Goal: Task Accomplishment & Management: Manage account settings

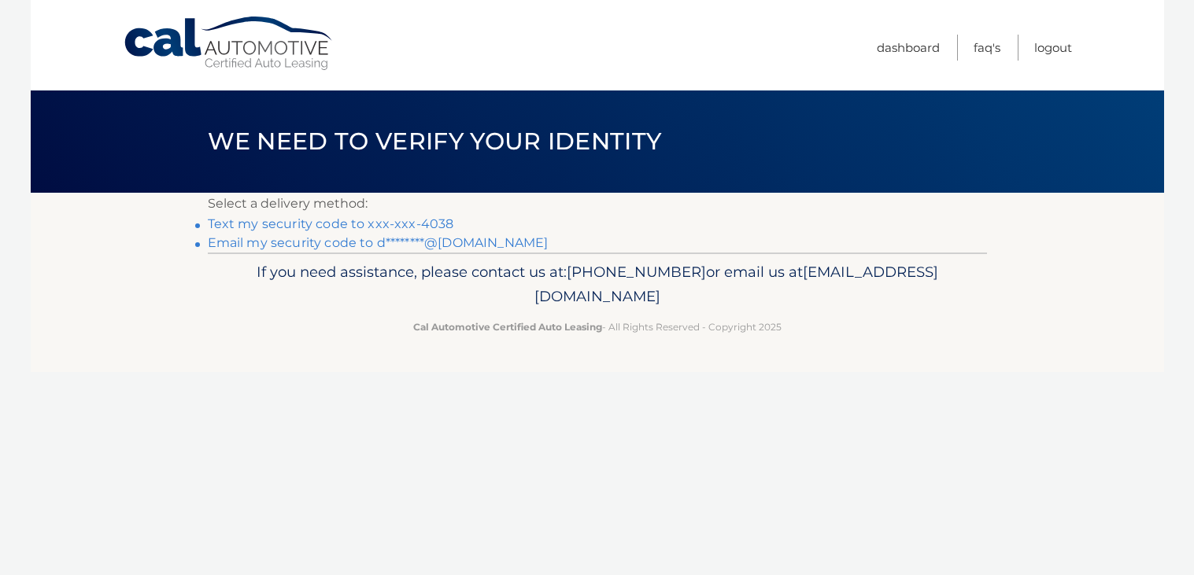
click at [225, 223] on link "Text my security code to xxx-xxx-4038" at bounding box center [331, 223] width 246 height 15
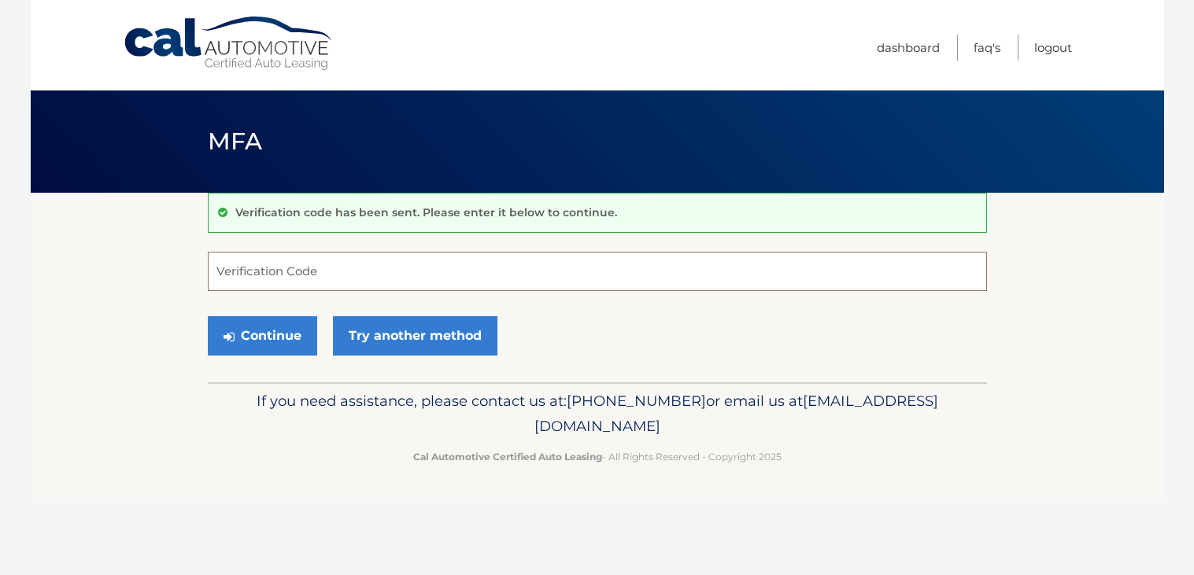
click at [225, 274] on input "Verification Code" at bounding box center [597, 271] width 779 height 39
type input "274615"
click at [248, 333] on button "Continue" at bounding box center [262, 335] width 109 height 39
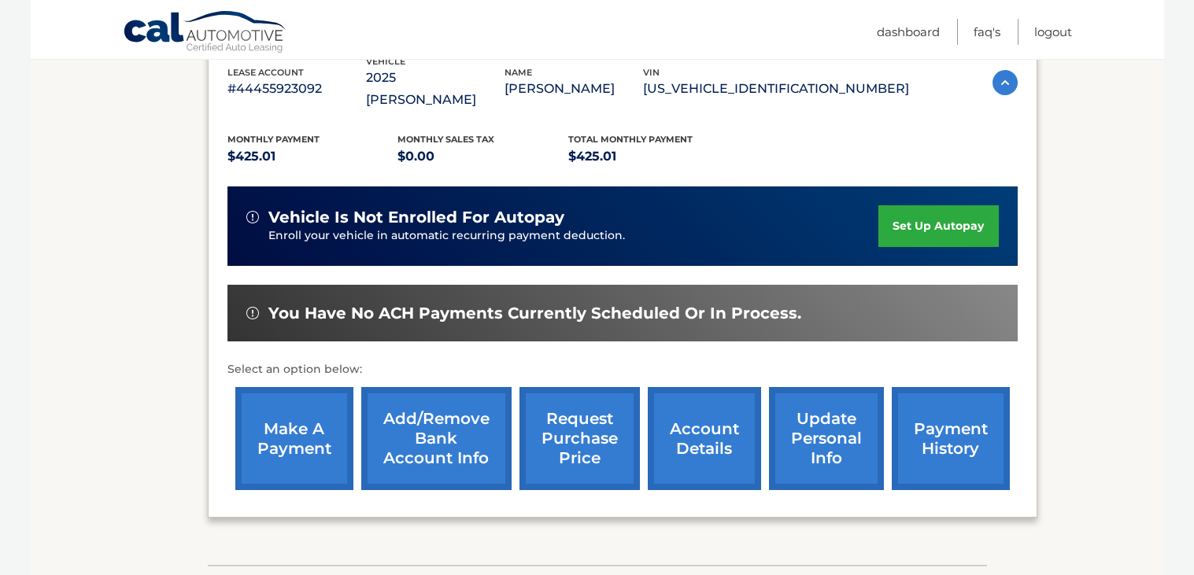
scroll to position [294, 0]
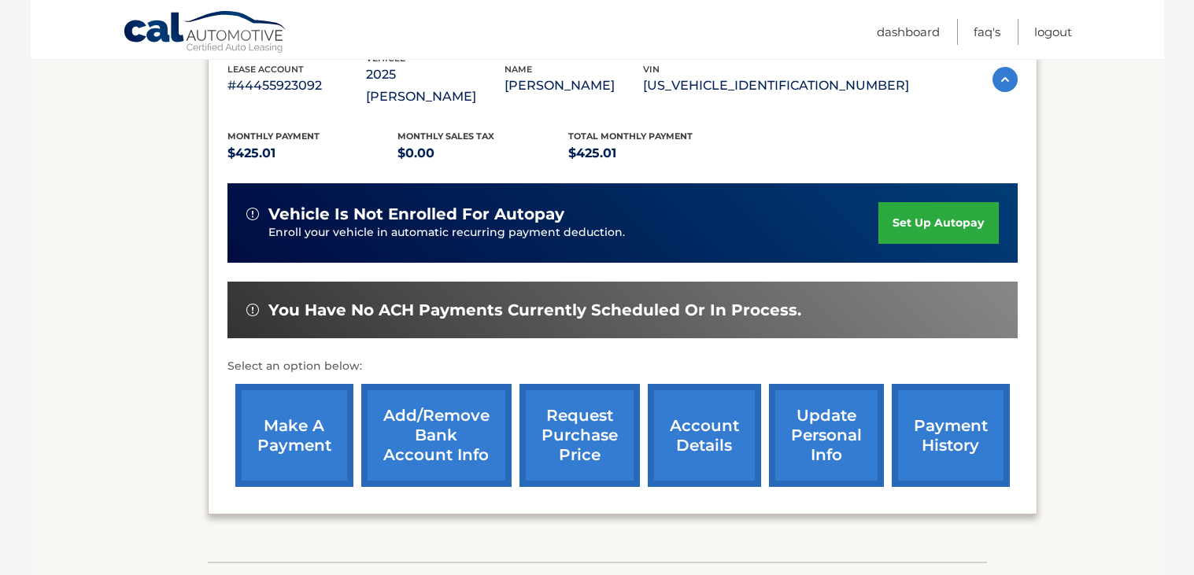
click at [296, 420] on link "make a payment" at bounding box center [294, 435] width 118 height 103
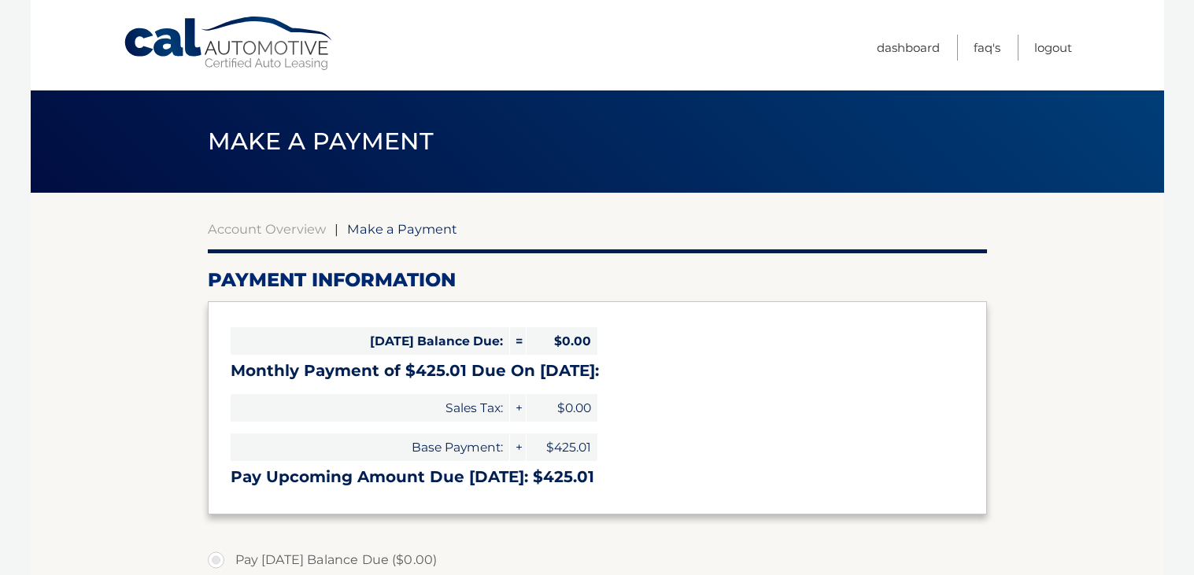
select select "NWMyZTMzNDQtYzc0Ny00MzQ2LThlNzktYTk0YzNkYWM2Mjky"
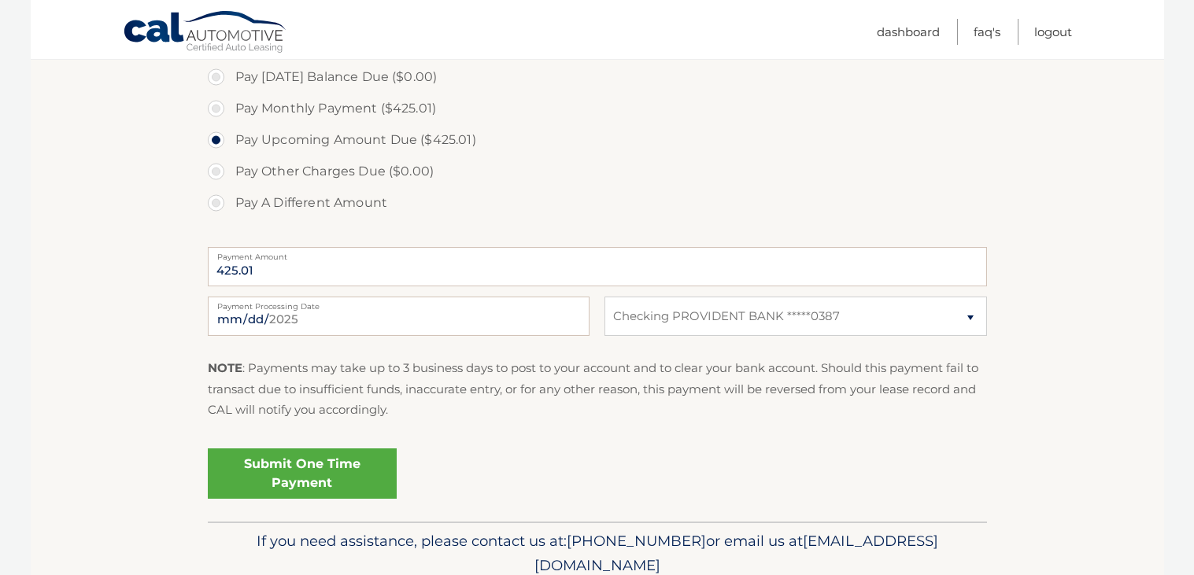
scroll to position [486, 0]
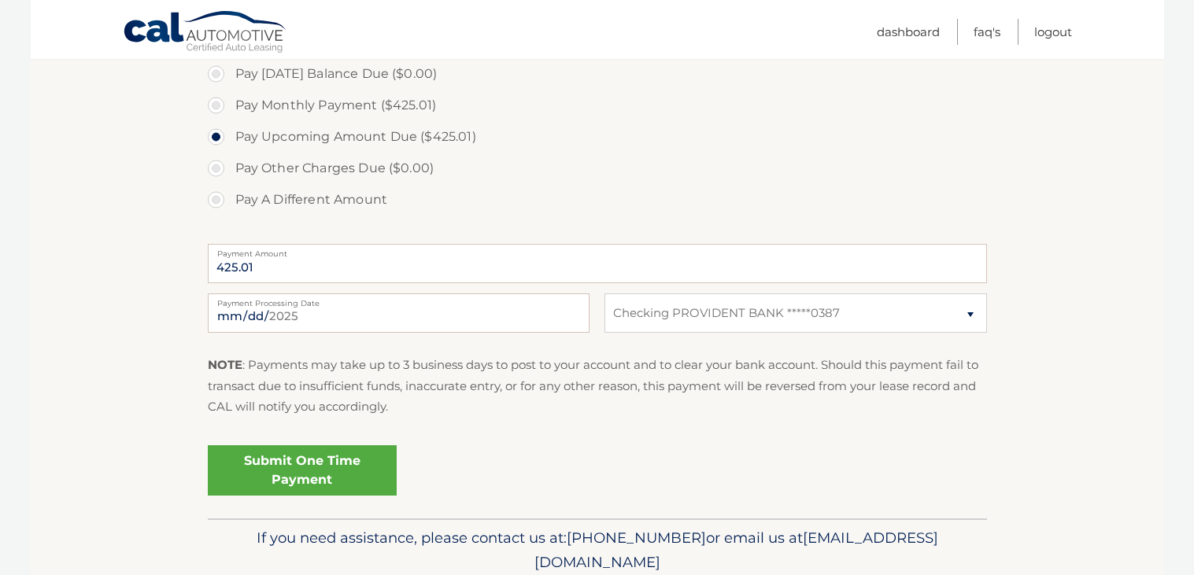
click at [318, 475] on link "Submit One Time Payment" at bounding box center [302, 470] width 189 height 50
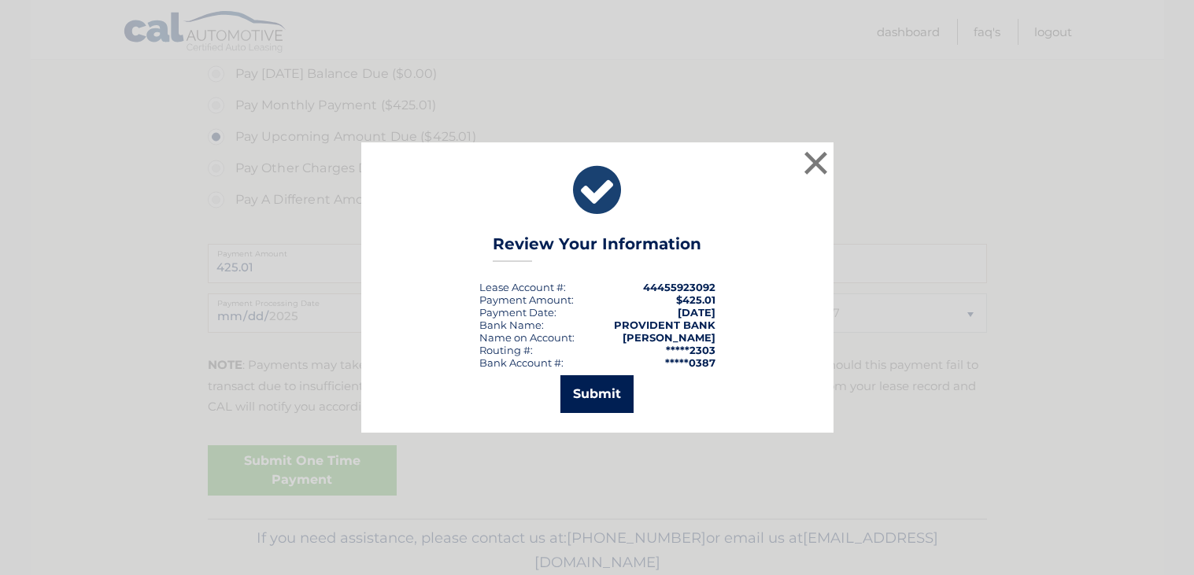
click at [600, 392] on button "Submit" at bounding box center [596, 394] width 73 height 38
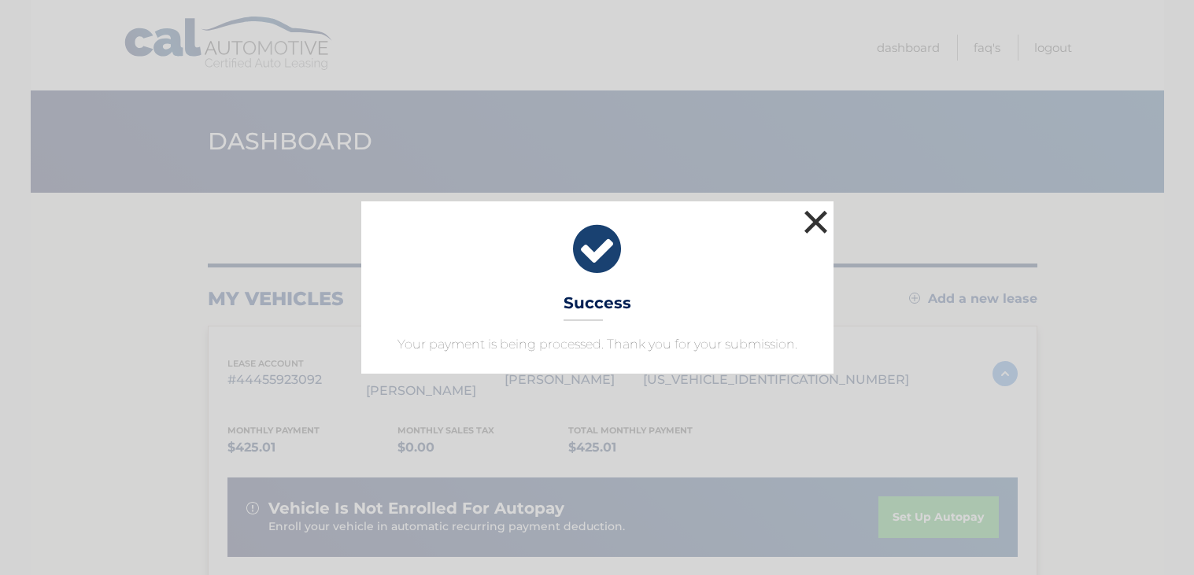
click at [811, 224] on button "×" at bounding box center [815, 221] width 31 height 31
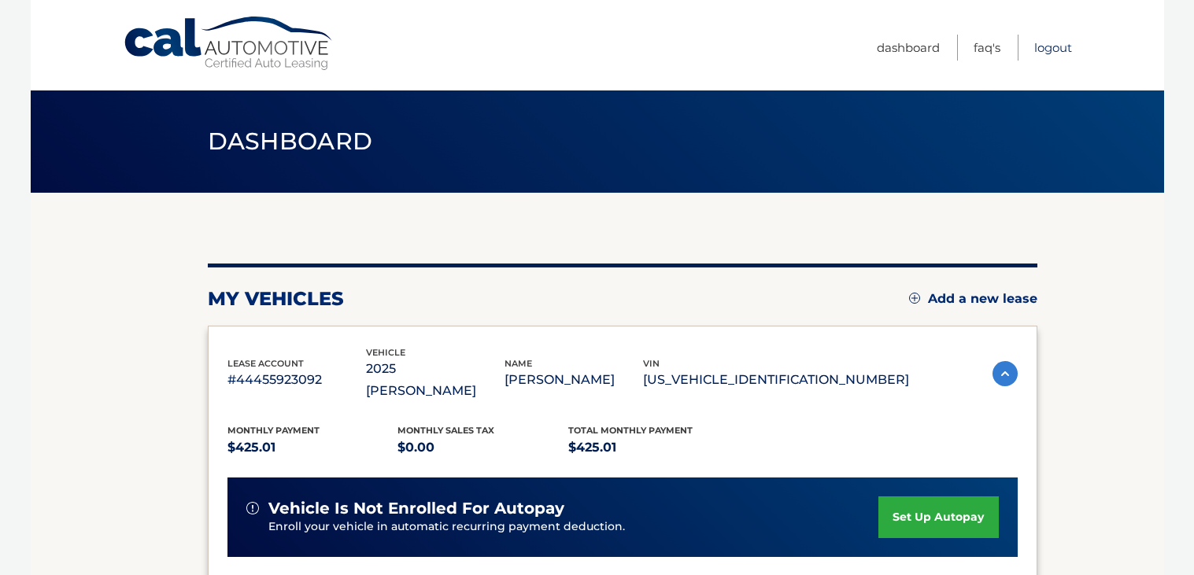
click at [1045, 42] on link "Logout" at bounding box center [1053, 48] width 38 height 26
